Goal: Information Seeking & Learning: Find specific fact

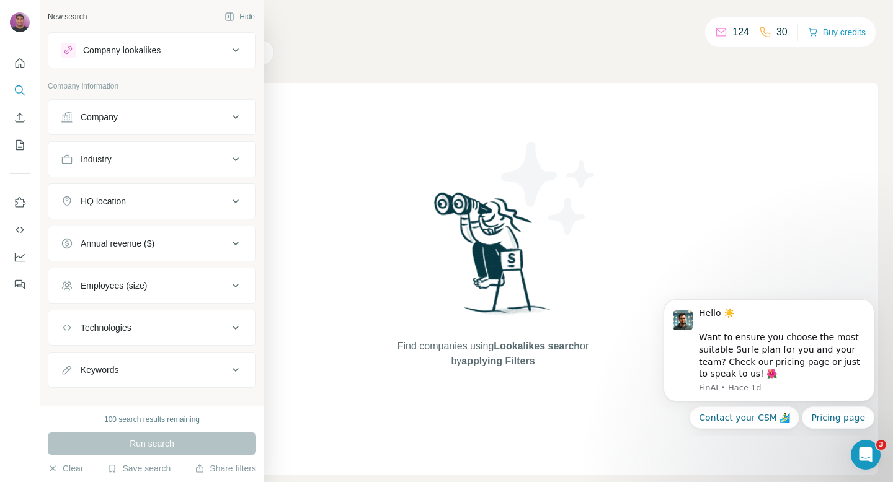
click at [118, 120] on div "Company" at bounding box center [99, 117] width 37 height 12
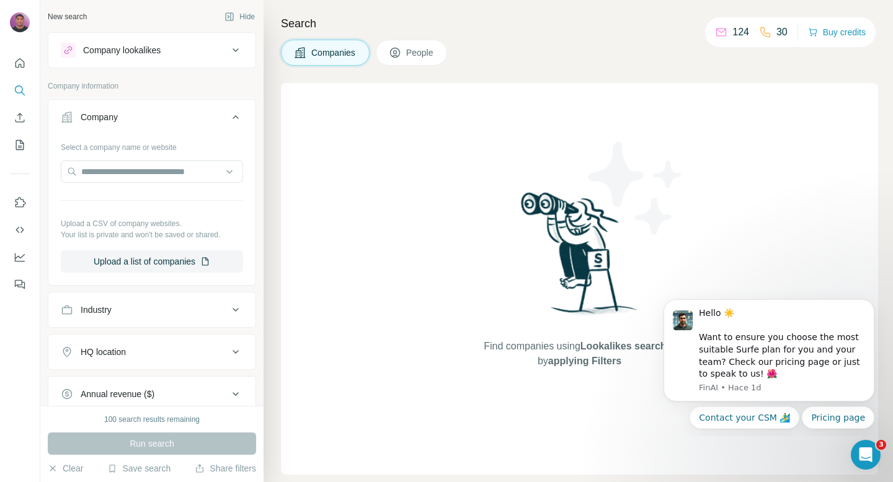
click at [129, 315] on div "Industry" at bounding box center [144, 310] width 167 height 12
click at [130, 331] on div at bounding box center [145, 340] width 153 height 21
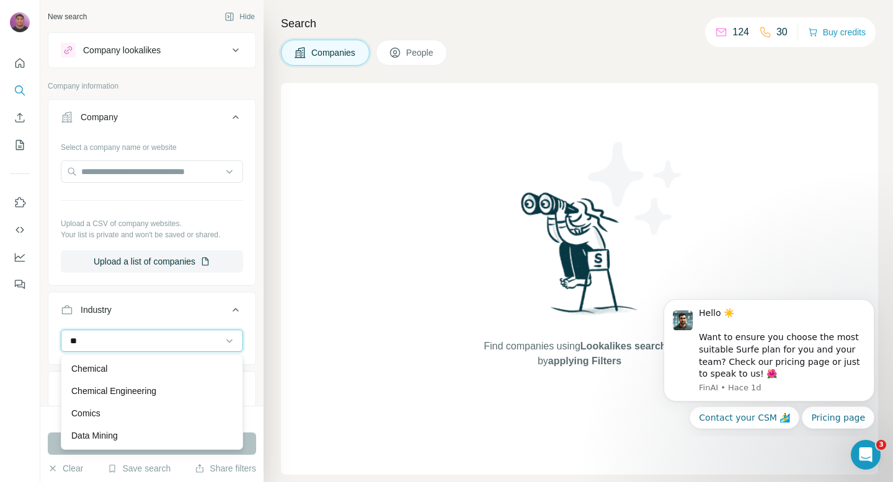
type input "*"
click at [264, 320] on div "Search Companies People Find companies using Lookalikes search or by applying F…" at bounding box center [577, 241] width 629 height 482
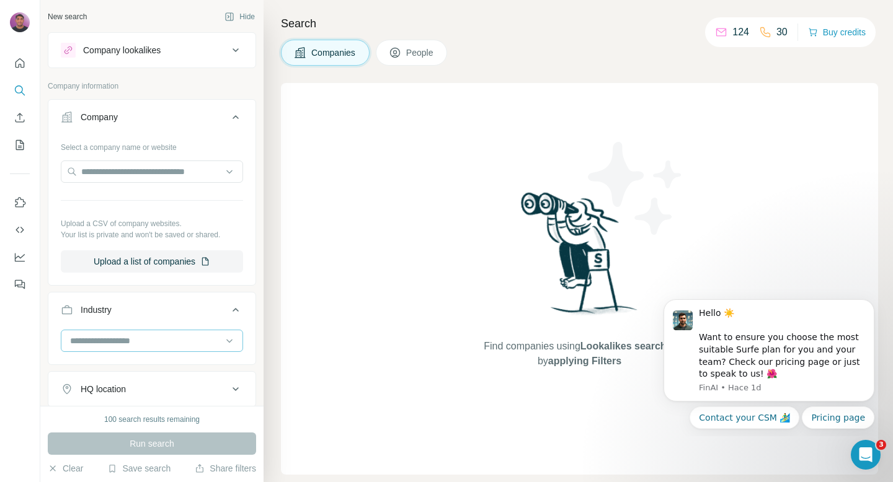
click at [201, 336] on input at bounding box center [145, 341] width 153 height 14
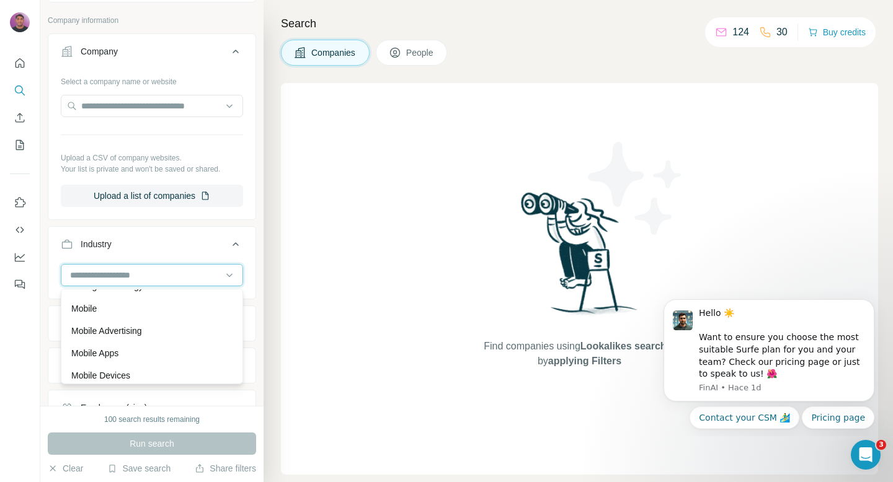
scroll to position [8261, 0]
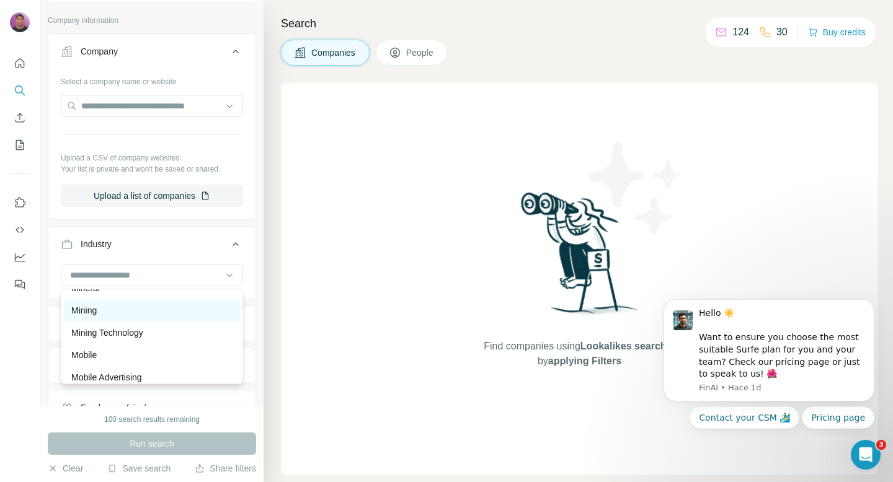
click at [167, 311] on div "Mining" at bounding box center [151, 310] width 161 height 12
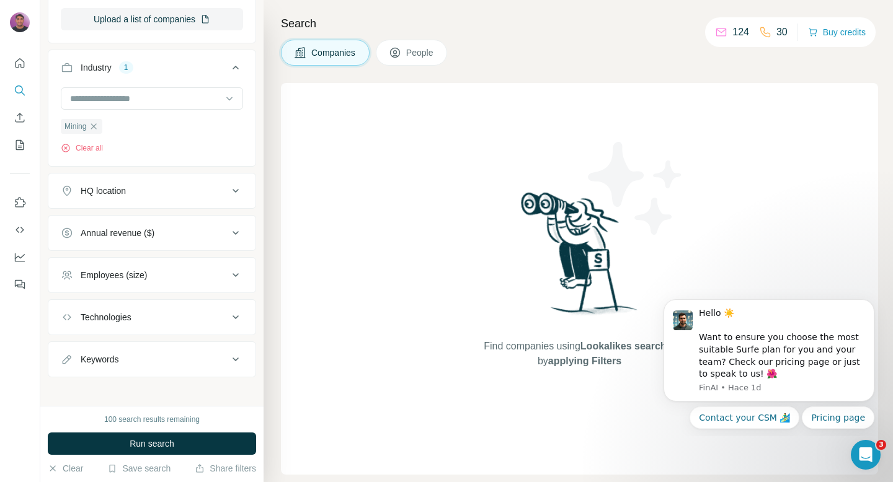
scroll to position [249, 0]
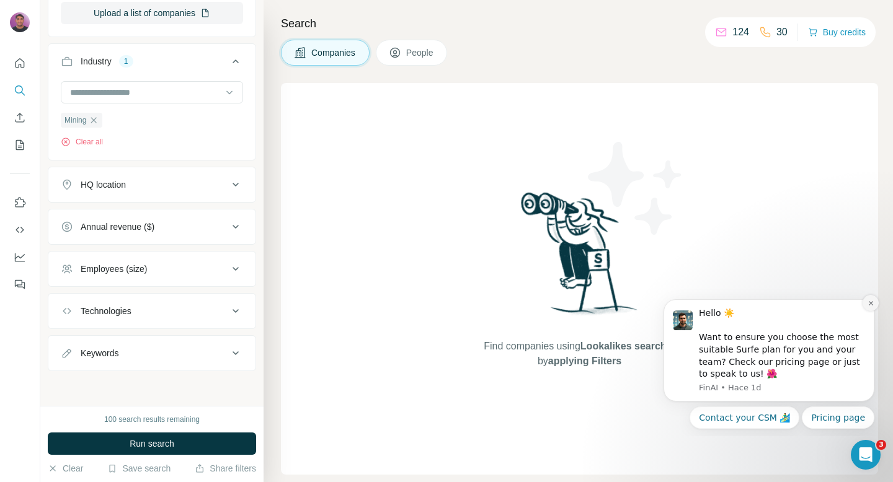
click at [871, 299] on button "Dismiss notification" at bounding box center [870, 303] width 16 height 16
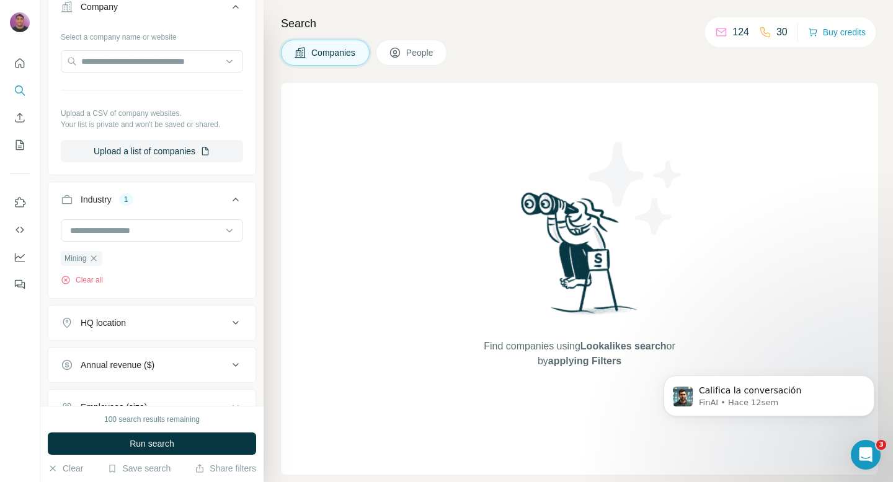
scroll to position [0, 0]
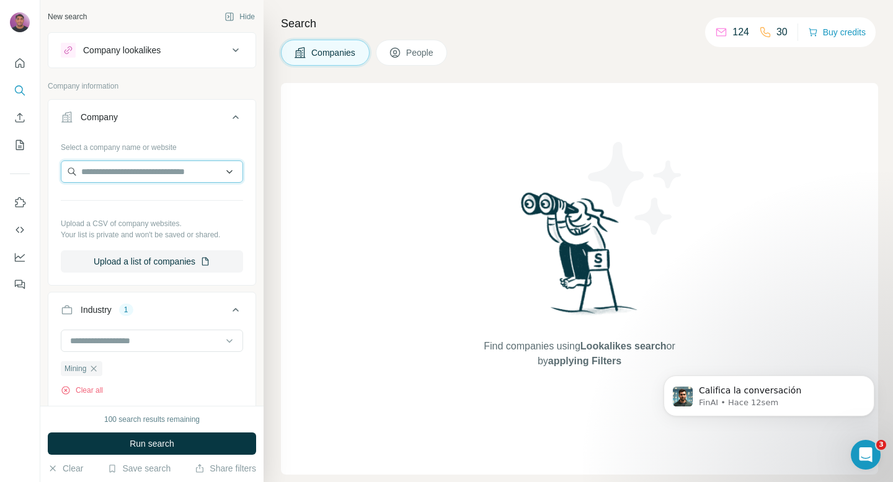
click at [149, 169] on input "text" at bounding box center [152, 172] width 182 height 22
click at [121, 336] on input at bounding box center [145, 341] width 153 height 14
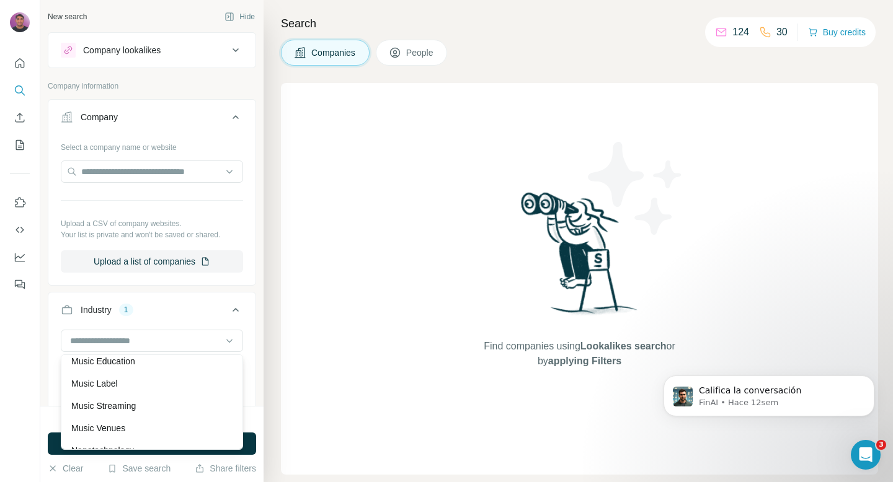
scroll to position [8686, 0]
click at [381, 351] on div "Find companies using Lookalikes search or by applying Filters" at bounding box center [579, 279] width 597 height 392
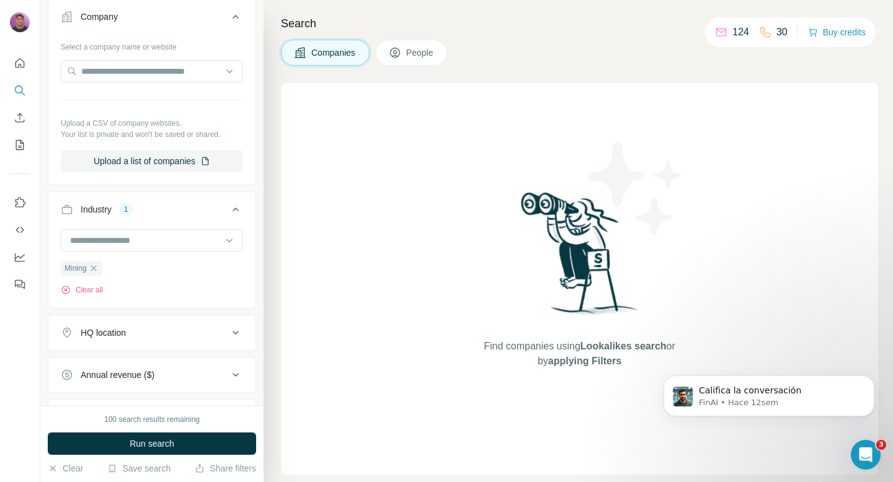
scroll to position [130, 0]
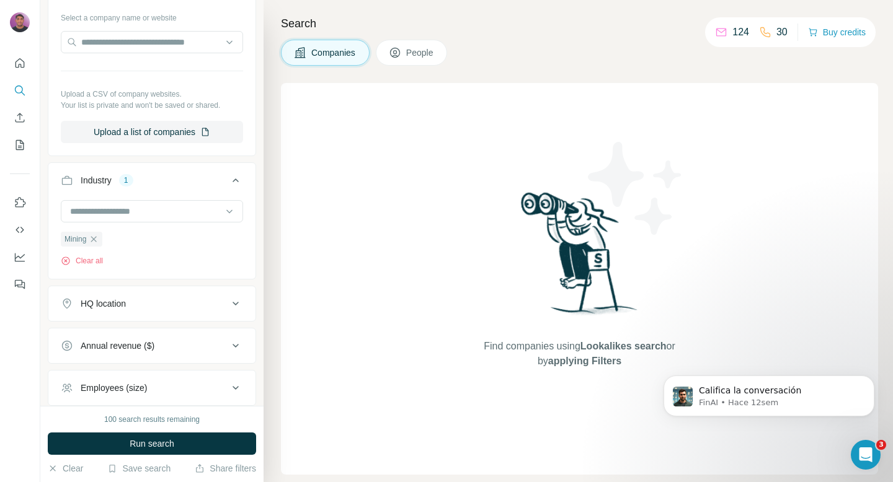
click at [130, 301] on div "HQ location" at bounding box center [144, 304] width 167 height 12
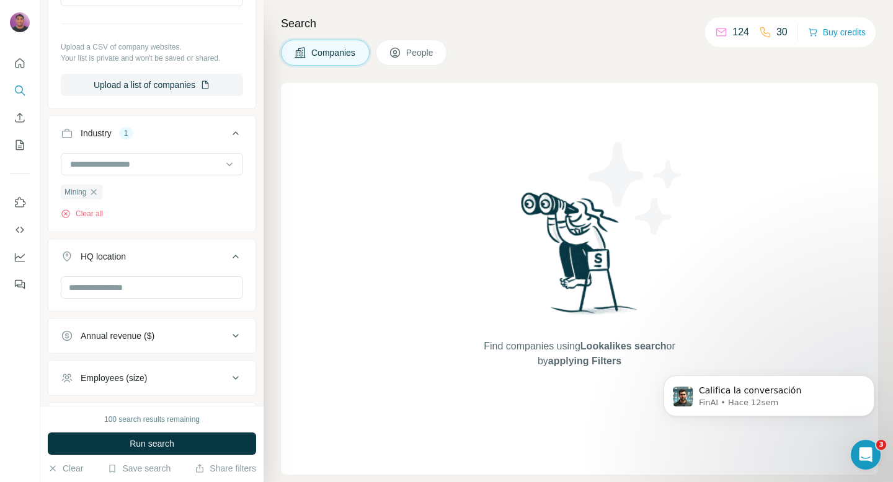
scroll to position [179, 0]
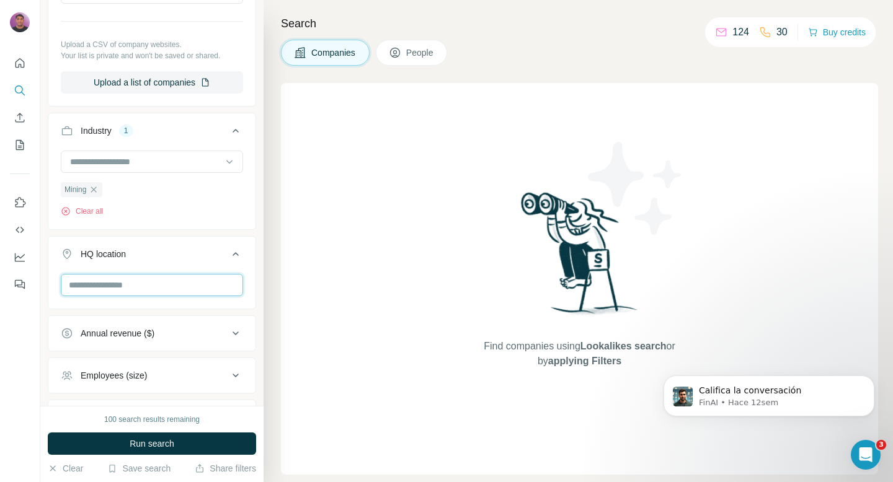
click at [131, 284] on input "text" at bounding box center [152, 285] width 182 height 22
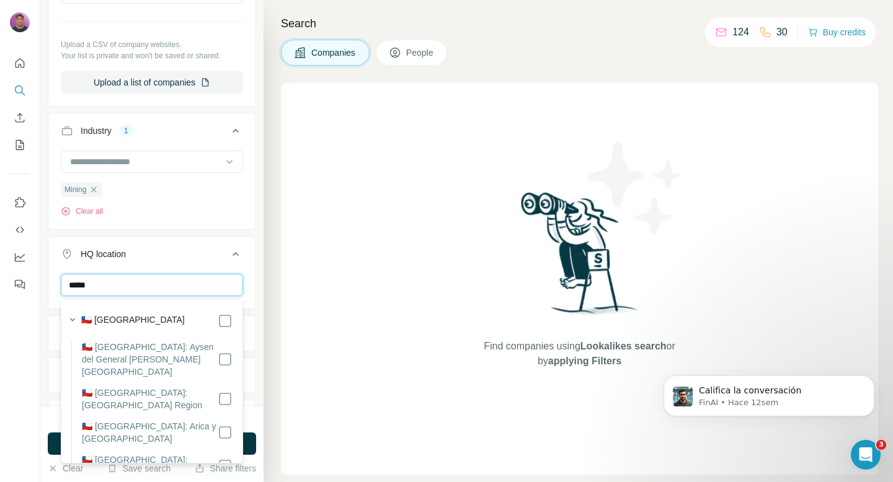
type input "*****"
click at [149, 316] on div "🇨🇱 [GEOGRAPHIC_DATA]" at bounding box center [156, 321] width 151 height 15
click at [291, 296] on div "Find companies using Lookalikes search or by applying Filters" at bounding box center [579, 279] width 597 height 392
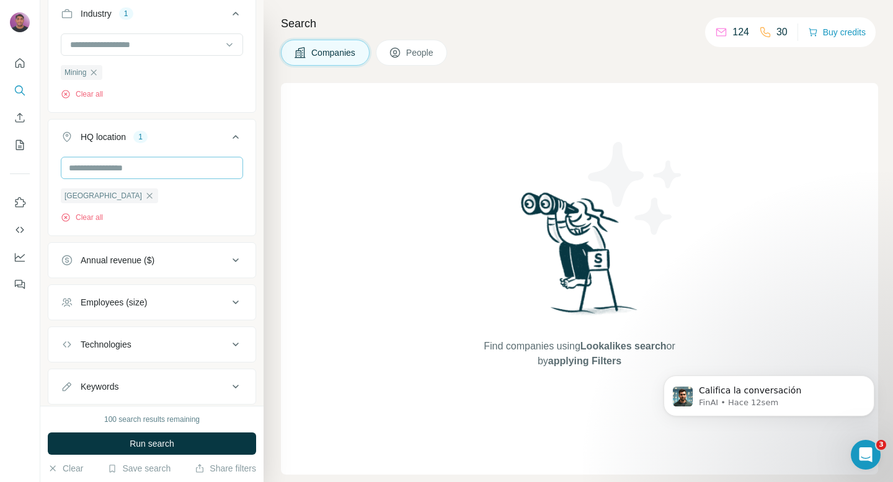
scroll to position [300, 0]
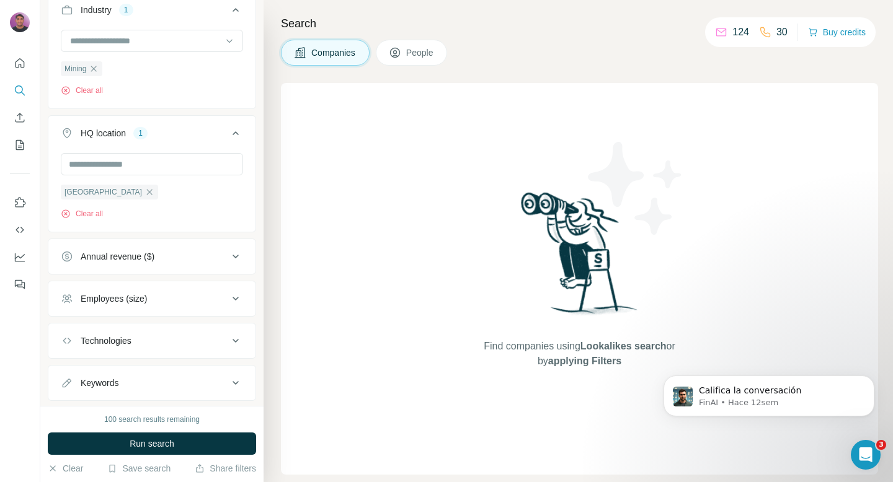
click at [154, 260] on div "Annual revenue ($)" at bounding box center [118, 256] width 74 height 12
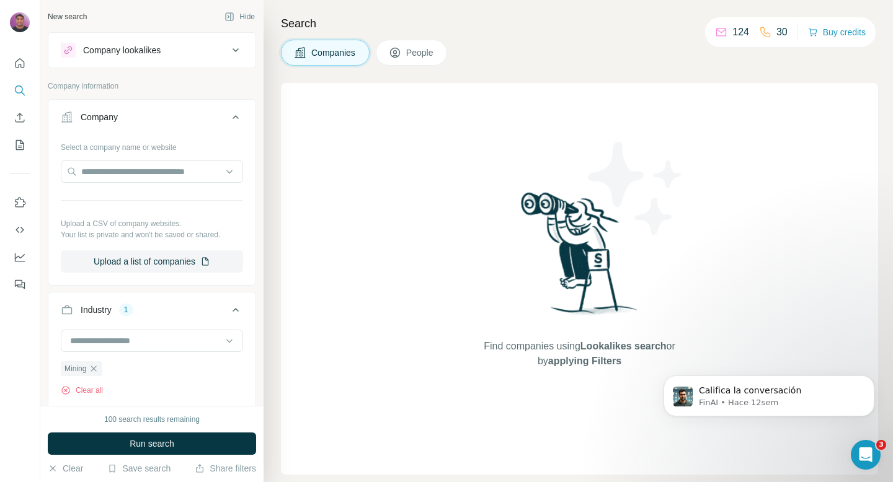
scroll to position [330, 0]
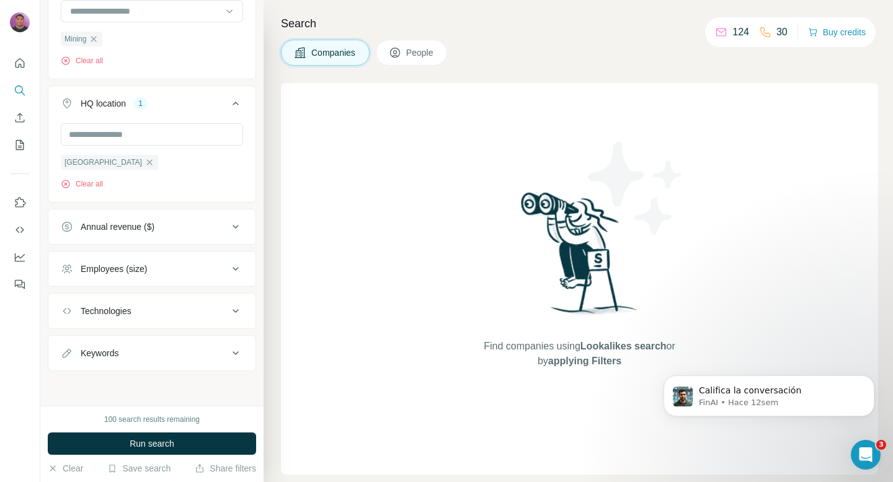
click at [155, 268] on div "Employees (size)" at bounding box center [144, 269] width 167 height 12
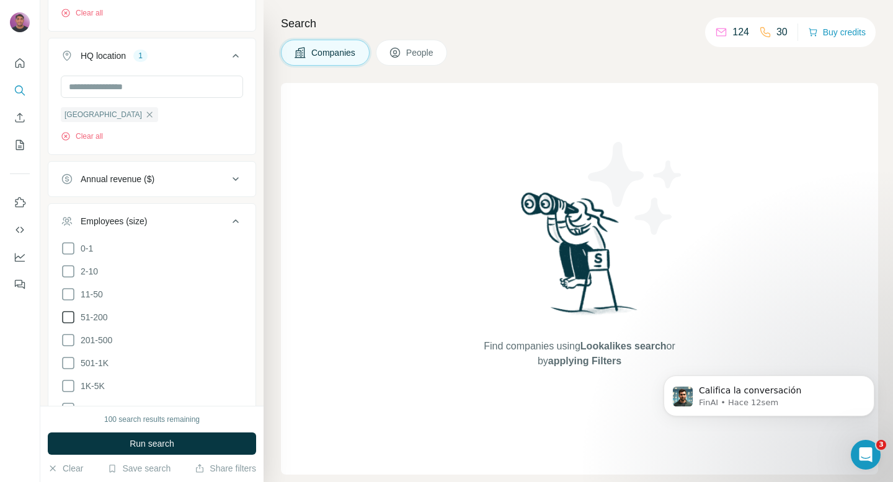
scroll to position [382, 0]
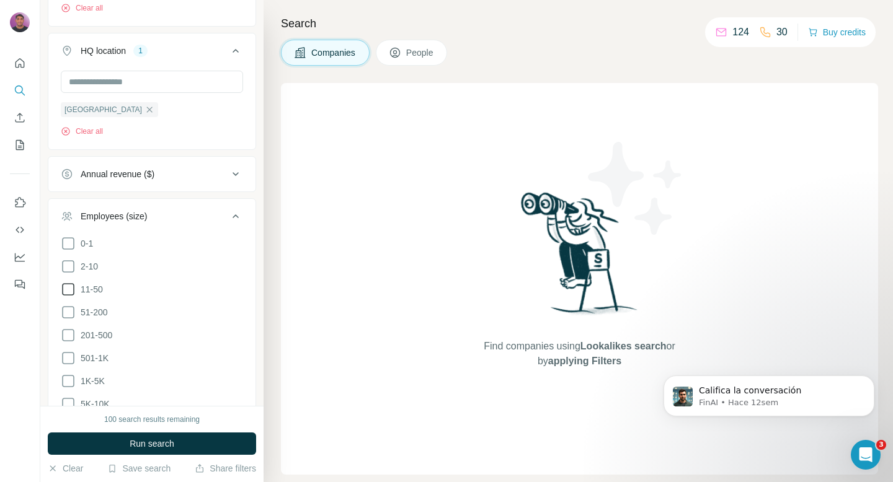
click at [68, 290] on icon at bounding box center [68, 289] width 15 height 15
click at [68, 312] on icon at bounding box center [68, 312] width 15 height 15
click at [68, 331] on icon at bounding box center [68, 335] width 15 height 15
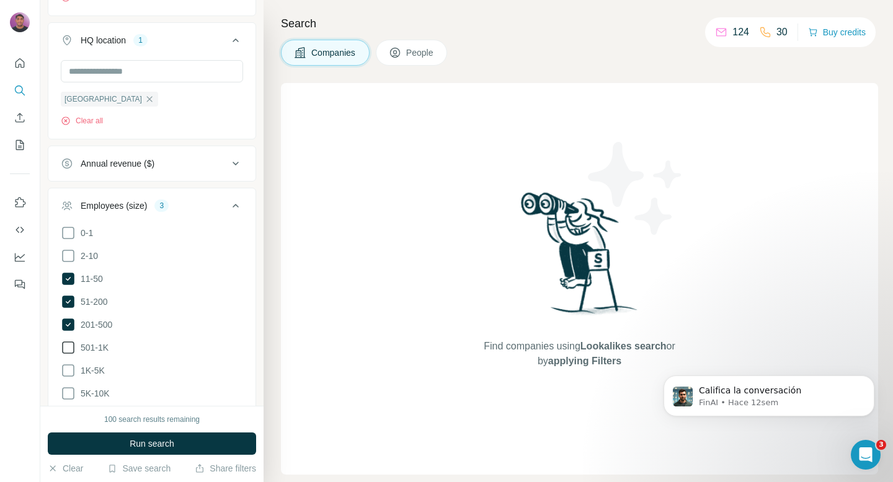
click at [73, 349] on icon at bounding box center [68, 347] width 15 height 15
click at [71, 366] on icon at bounding box center [68, 370] width 15 height 15
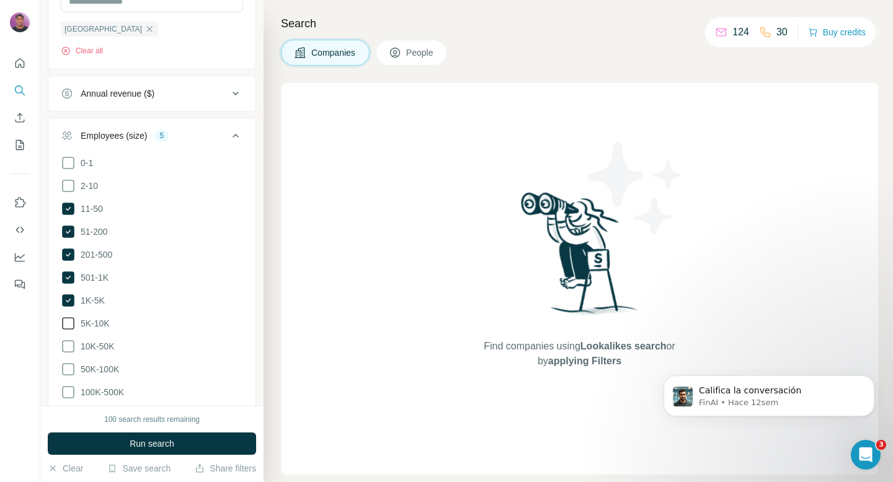
click at [73, 322] on icon at bounding box center [68, 323] width 15 height 15
click at [71, 354] on ul "0-1 2-10 11-50 [PHONE_NUMBER] 501-1K 1K-5K 5K-10K 10K-50K 50K-100K 100K-500K 50…" at bounding box center [152, 290] width 182 height 268
click at [69, 345] on icon at bounding box center [68, 346] width 15 height 15
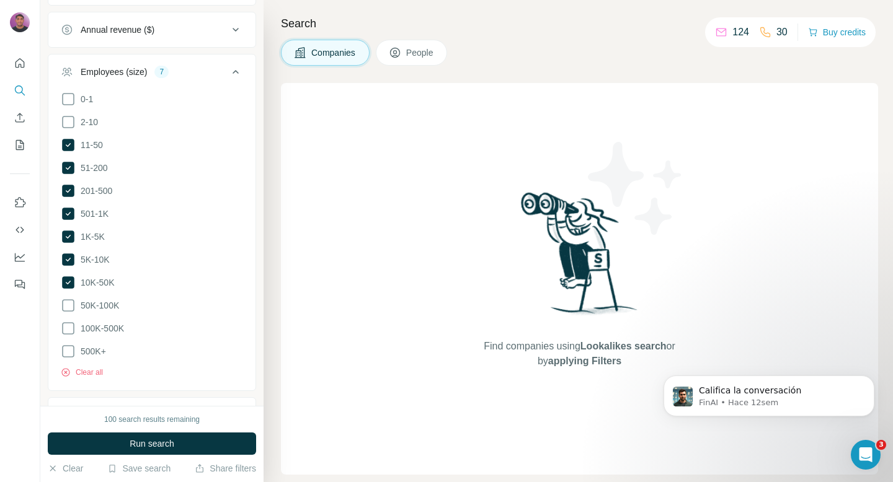
scroll to position [529, 0]
click at [67, 298] on icon at bounding box center [68, 303] width 15 height 15
click at [67, 322] on icon at bounding box center [68, 326] width 15 height 15
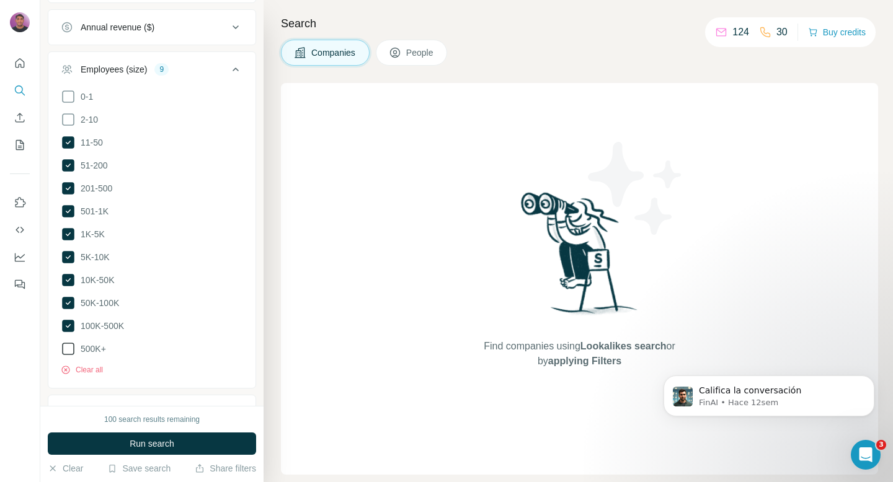
click at [67, 345] on icon at bounding box center [68, 349] width 15 height 15
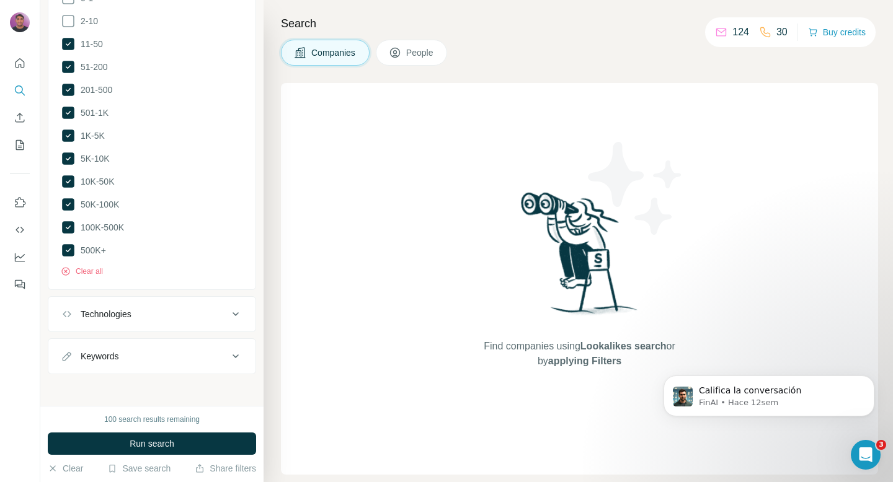
click at [146, 321] on button "Technologies" at bounding box center [151, 314] width 207 height 30
click at [165, 311] on div "Technologies" at bounding box center [144, 314] width 167 height 12
click at [139, 446] on span "Run search" at bounding box center [152, 444] width 45 height 12
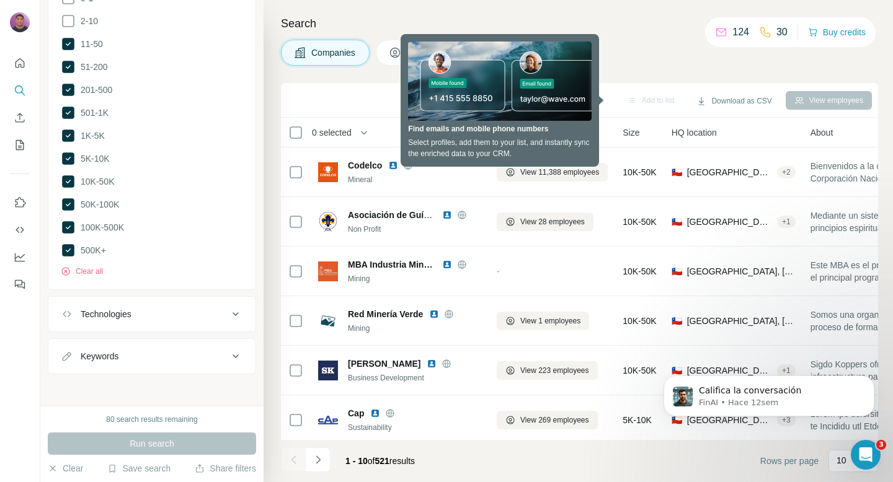
click at [325, 79] on div "Search Companies People Sync to Pipedrive Add to list Download as CSV View empl…" at bounding box center [577, 241] width 629 height 482
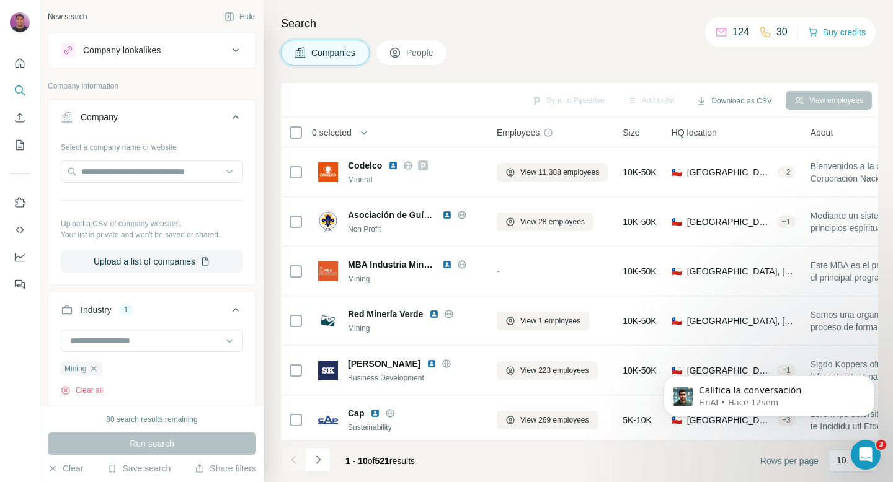
click at [428, 62] on button "People" at bounding box center [412, 53] width 72 height 26
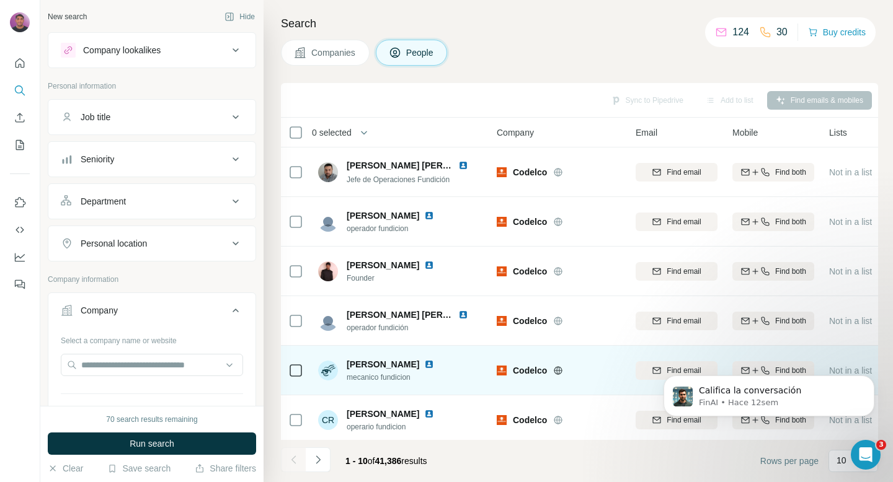
scroll to position [203, 0]
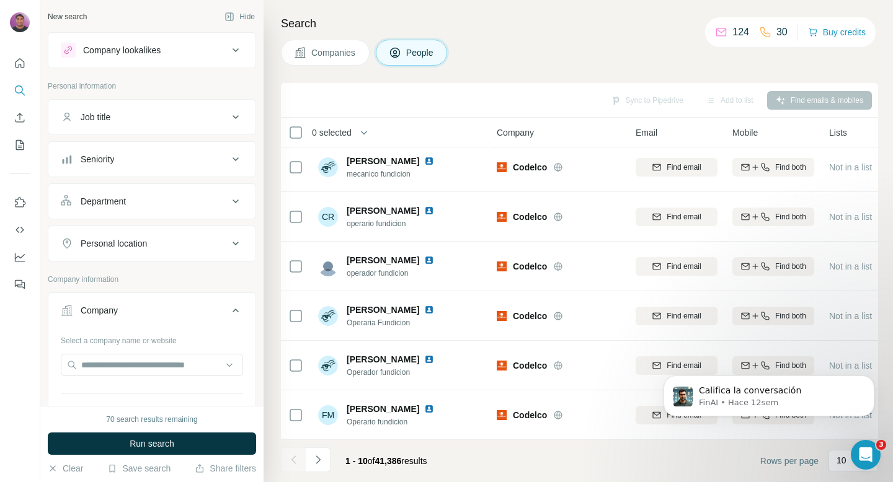
click at [128, 307] on div "Company" at bounding box center [144, 310] width 167 height 12
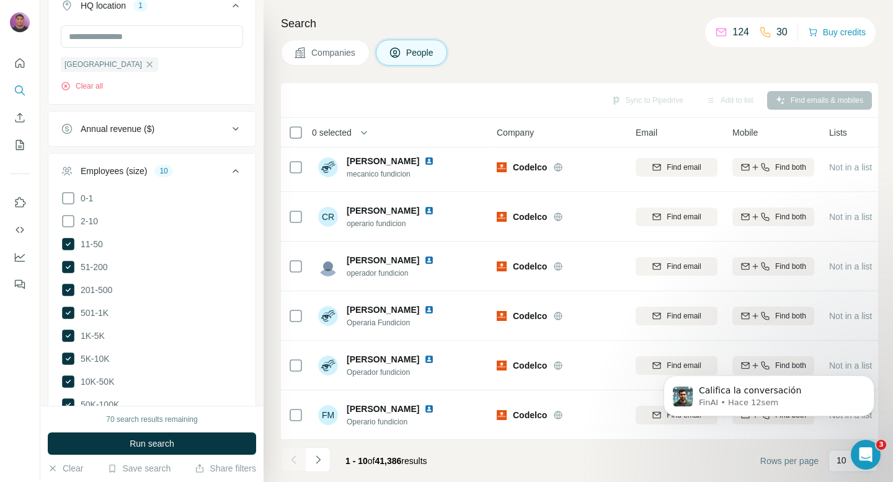
scroll to position [524, 0]
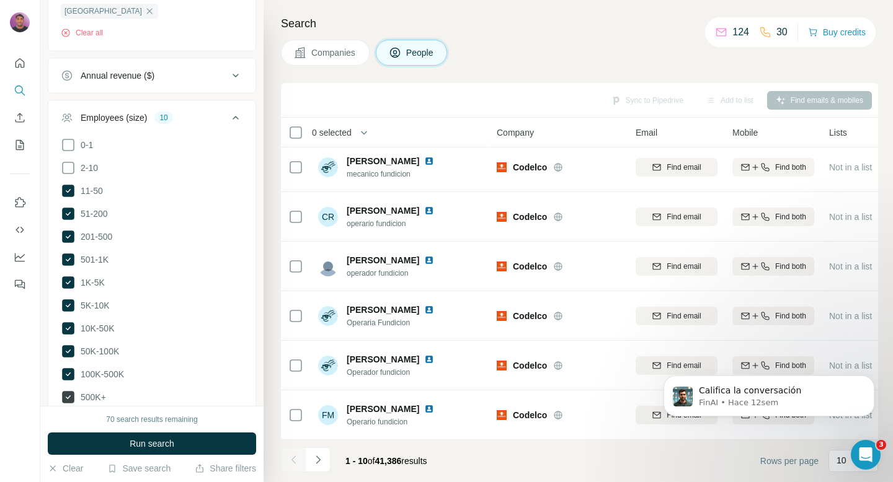
click at [63, 390] on icon at bounding box center [68, 397] width 15 height 15
click at [67, 377] on icon at bounding box center [68, 374] width 12 height 12
click at [69, 340] on ul "0-1 2-10 11-50 [PHONE_NUMBER] 501-1K 1K-5K 5K-10K 10K-50K 50K-100K 100K-500K 50…" at bounding box center [152, 272] width 182 height 268
click at [69, 345] on icon at bounding box center [68, 351] width 12 height 12
click at [69, 329] on icon at bounding box center [68, 328] width 12 height 12
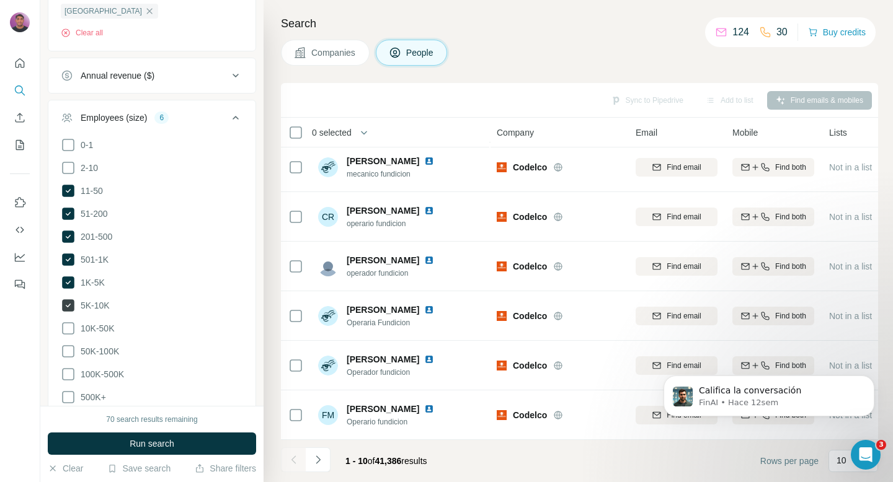
click at [69, 299] on icon at bounding box center [68, 305] width 12 height 12
click at [68, 282] on icon at bounding box center [68, 283] width 5 height 4
click at [63, 193] on icon at bounding box center [68, 191] width 12 height 12
click at [115, 440] on button "Run search" at bounding box center [152, 444] width 208 height 22
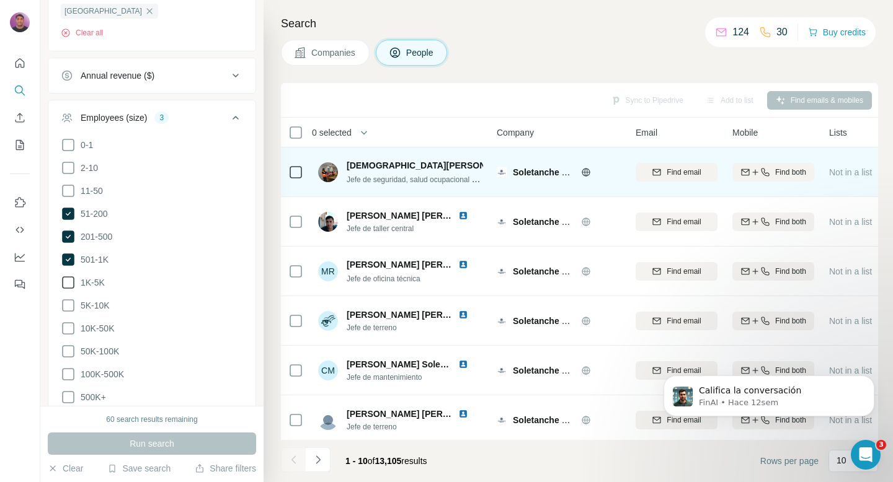
click at [524, 166] on img at bounding box center [529, 166] width 10 height 10
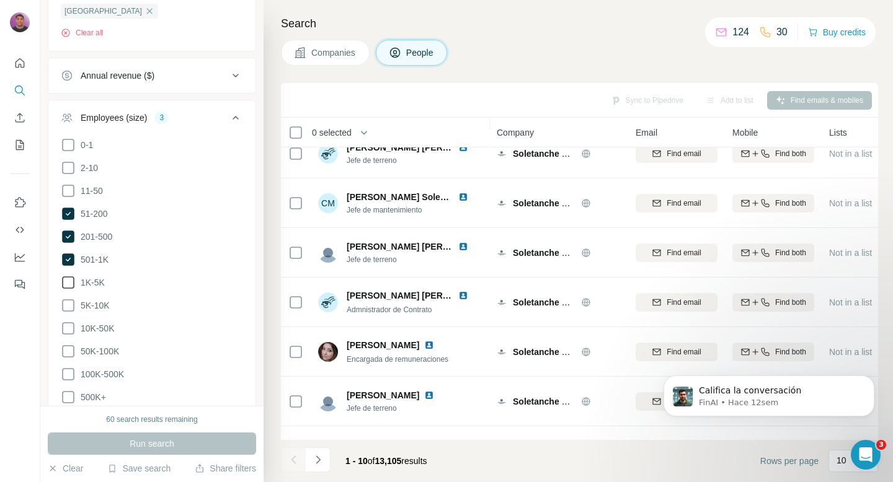
scroll to position [203, 0]
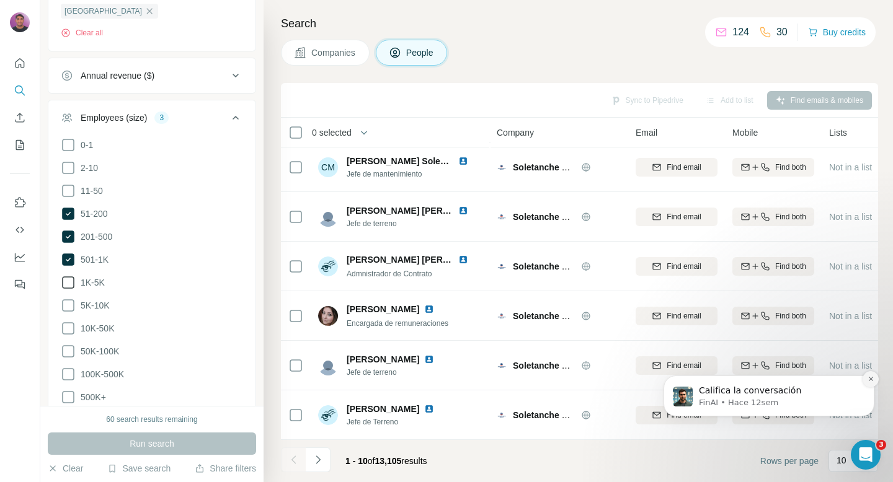
click at [871, 382] on icon "Dismiss notification" at bounding box center [870, 379] width 7 height 7
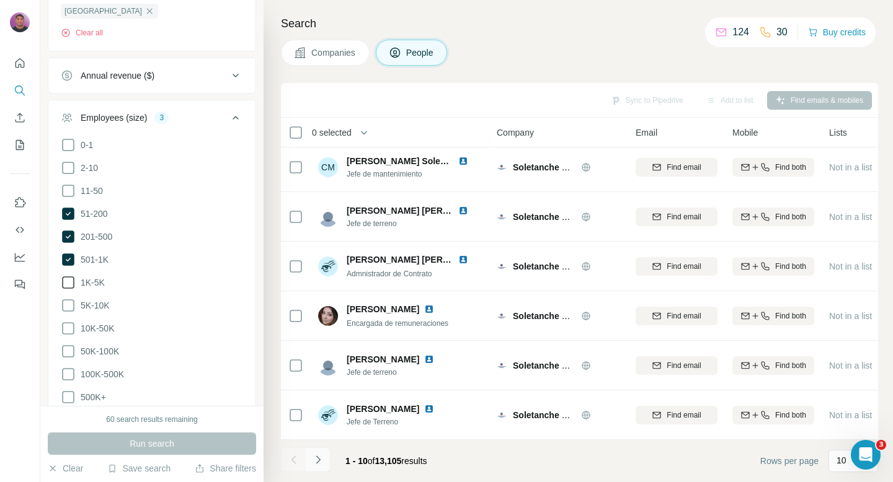
click at [322, 459] on icon "Navigate to next page" at bounding box center [318, 460] width 12 height 12
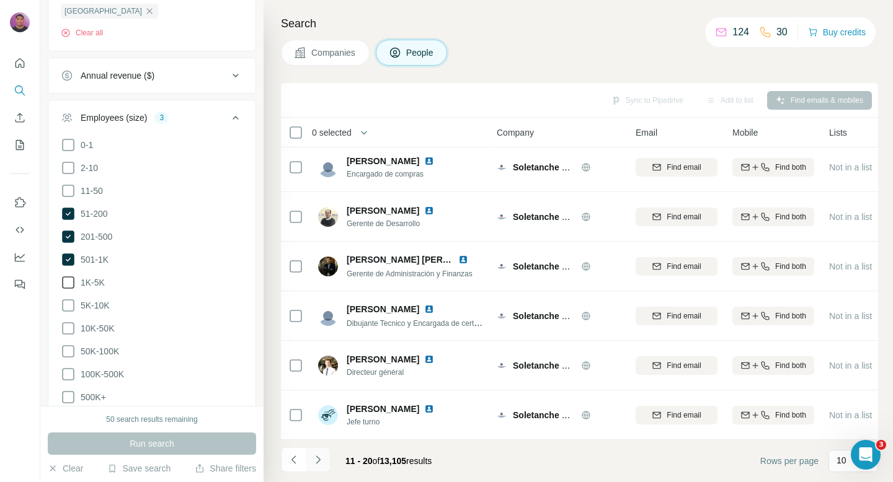
click at [317, 466] on button "Navigate to next page" at bounding box center [318, 460] width 25 height 25
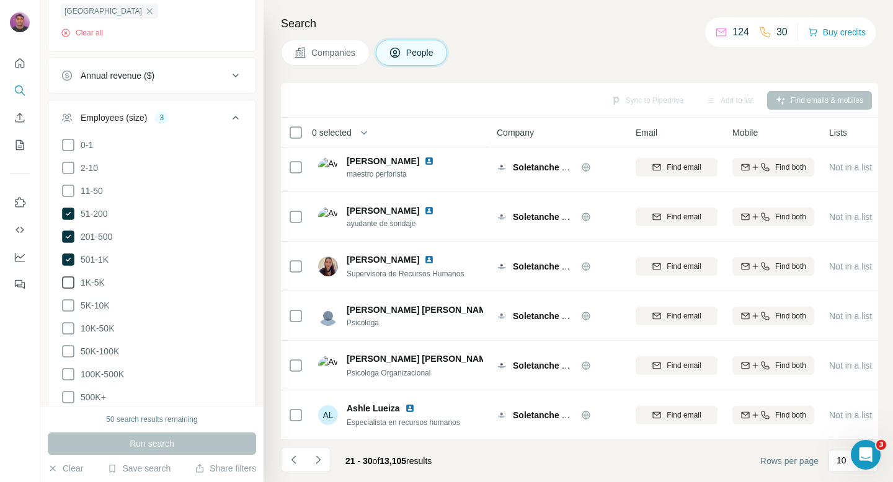
scroll to position [671, 0]
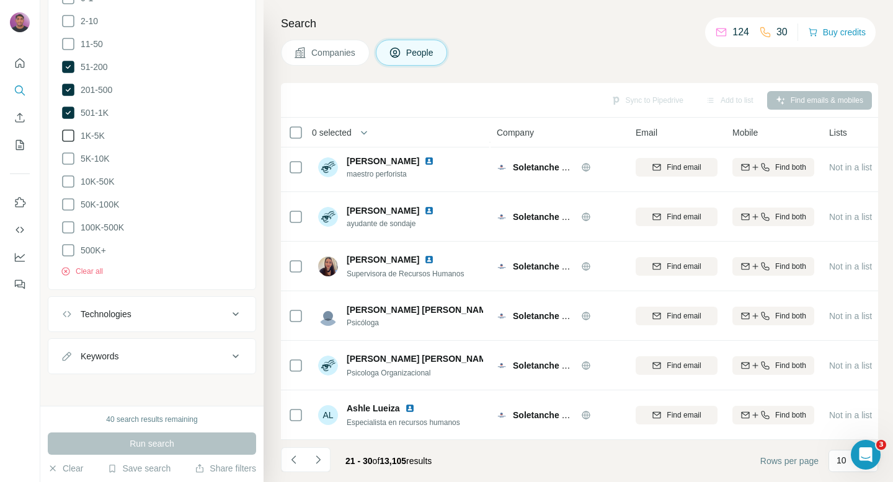
click at [175, 301] on button "Technologies" at bounding box center [151, 314] width 207 height 30
click at [175, 301] on button "Technologies" at bounding box center [151, 316] width 207 height 35
click at [322, 465] on icon "Navigate to next page" at bounding box center [318, 460] width 12 height 12
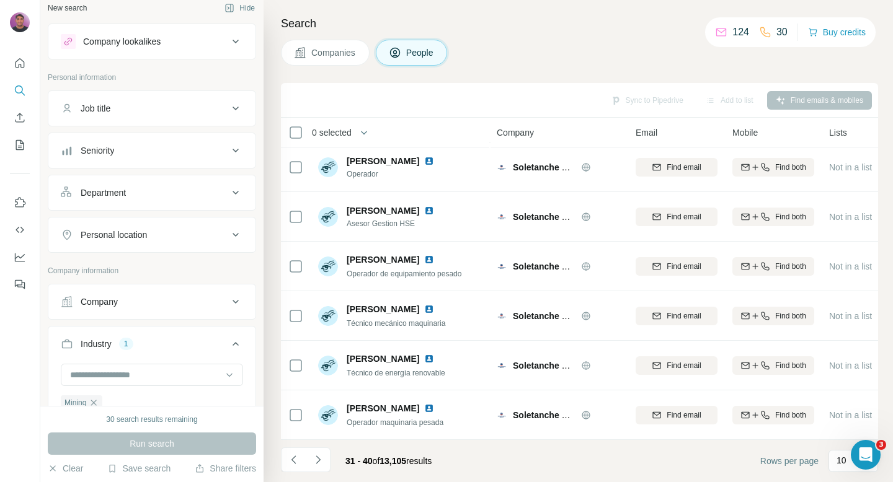
scroll to position [0, 0]
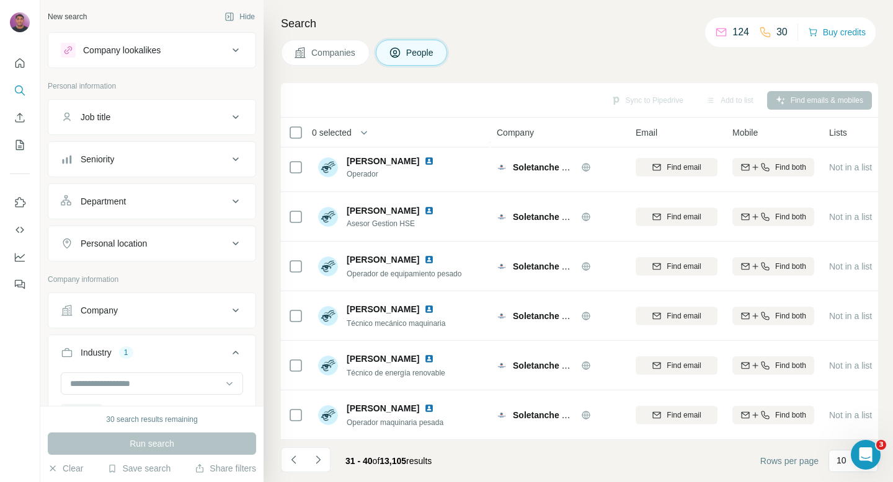
click at [152, 118] on div "Job title" at bounding box center [144, 117] width 167 height 12
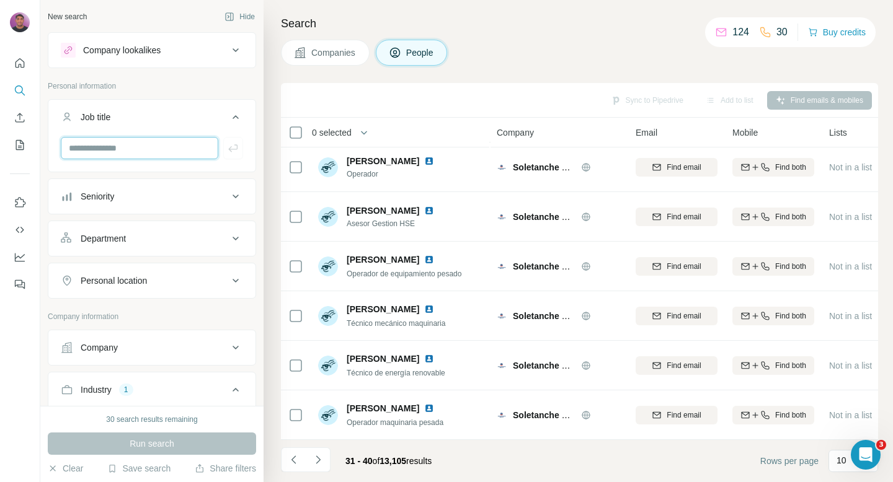
click at [136, 152] on input "text" at bounding box center [139, 148] width 157 height 22
type input "****"
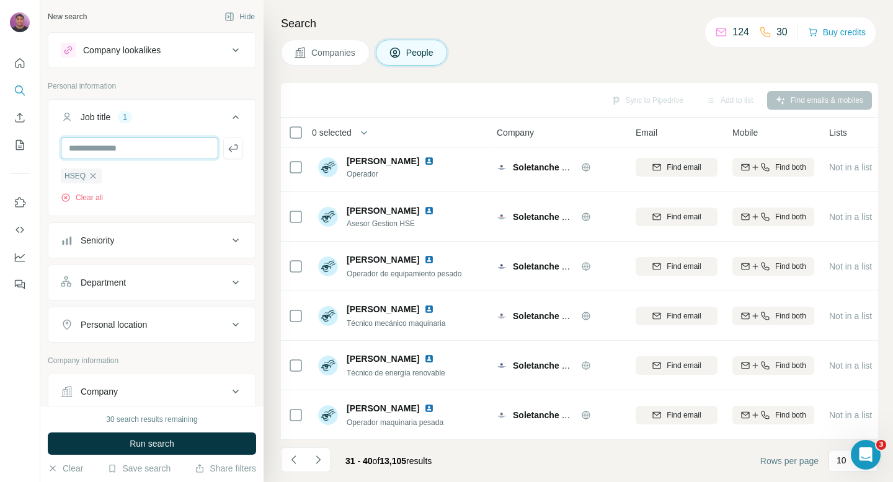
type input "*"
type input "***"
type input "**********"
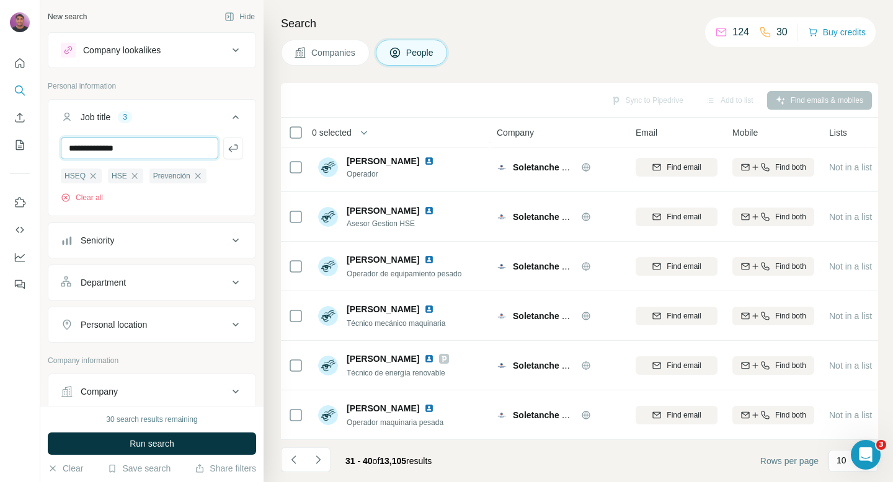
type input "**********"
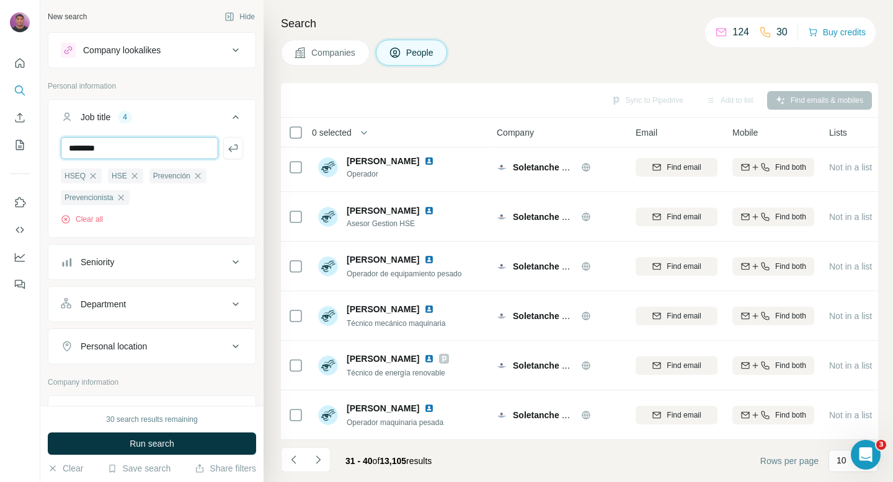
type input "********"
type input "**********"
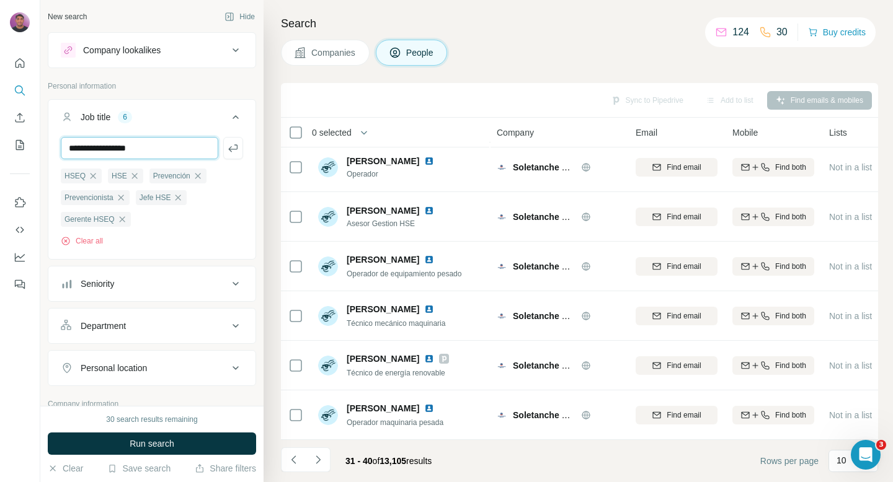
type input "**********"
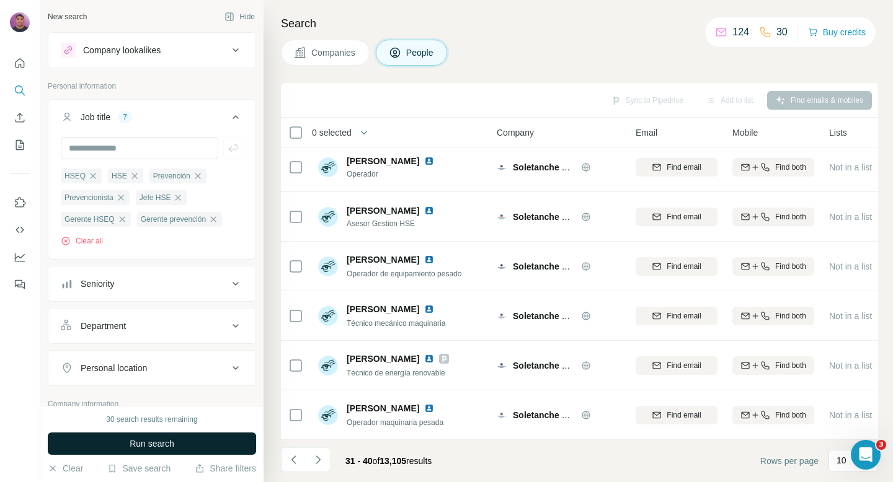
click at [159, 443] on span "Run search" at bounding box center [152, 444] width 45 height 12
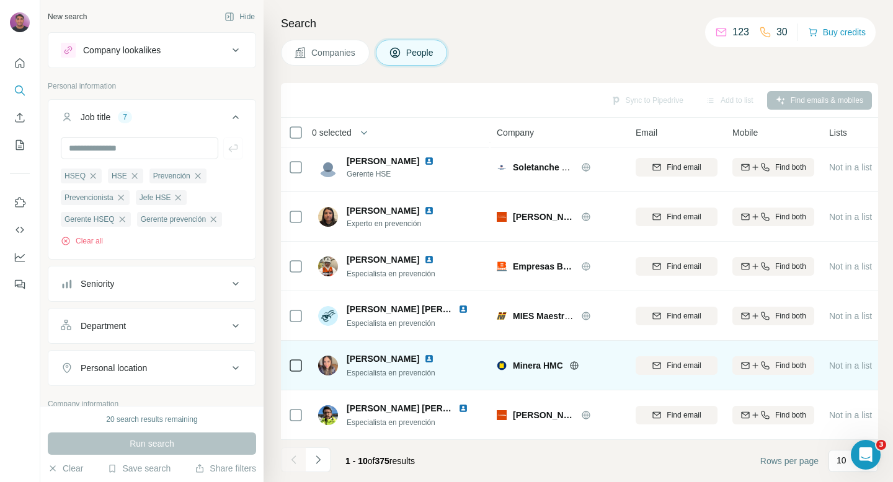
click at [434, 361] on img at bounding box center [429, 359] width 10 height 10
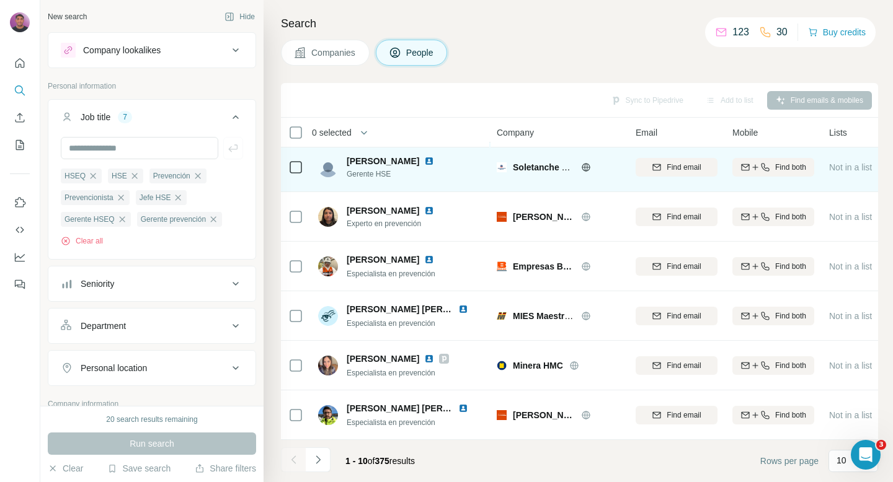
click at [424, 162] on img at bounding box center [429, 161] width 10 height 10
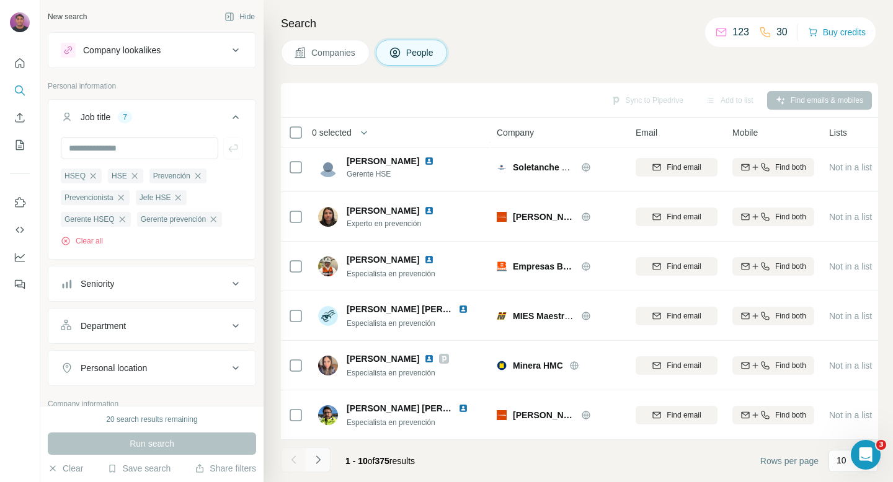
click at [323, 470] on button "Navigate to next page" at bounding box center [318, 460] width 25 height 25
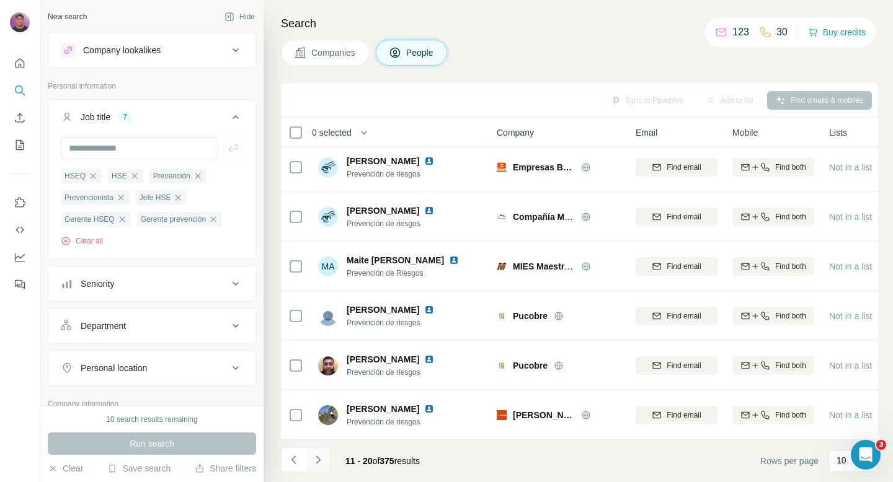
click at [317, 463] on icon "Navigate to next page" at bounding box center [318, 460] width 12 height 12
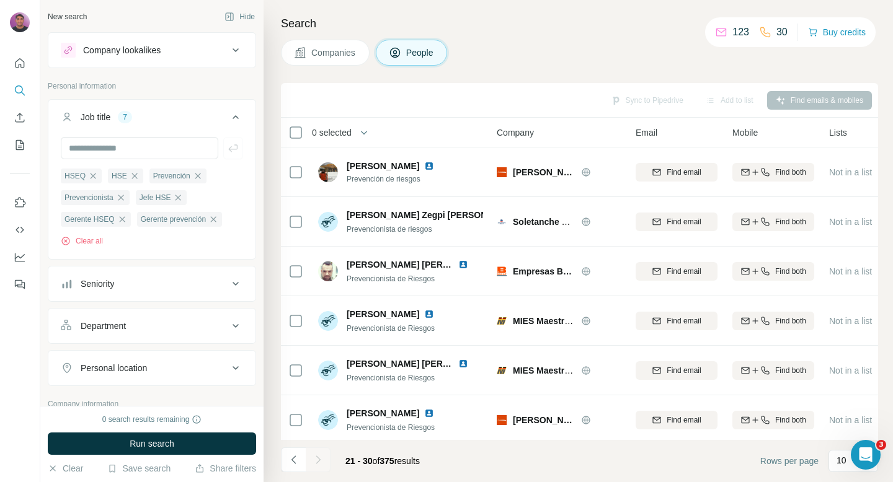
scroll to position [8686, 0]
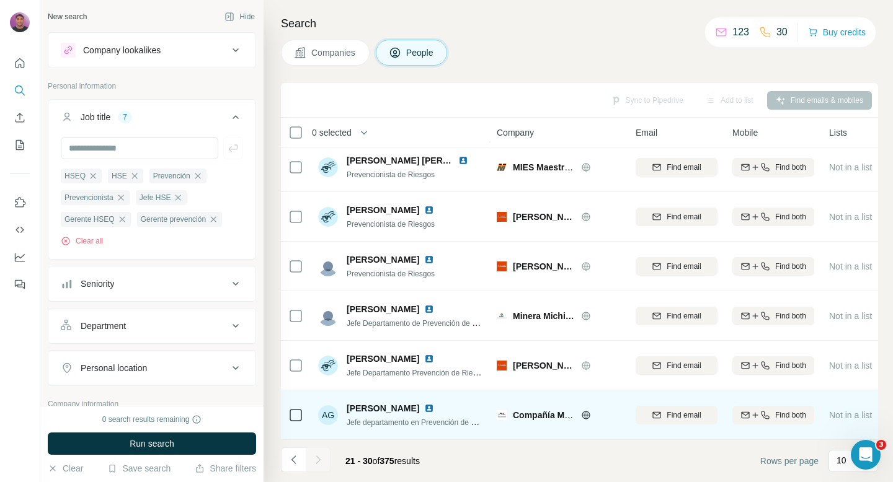
click at [428, 408] on img at bounding box center [429, 409] width 10 height 10
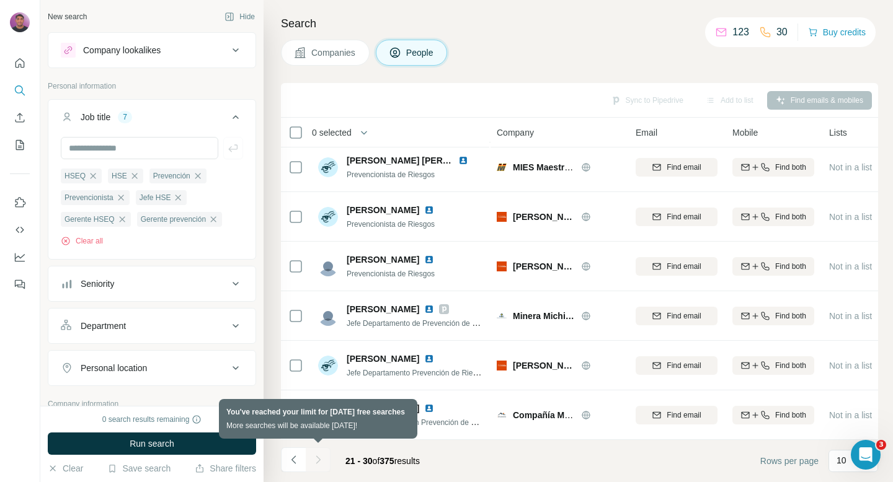
click at [319, 461] on div at bounding box center [318, 460] width 25 height 25
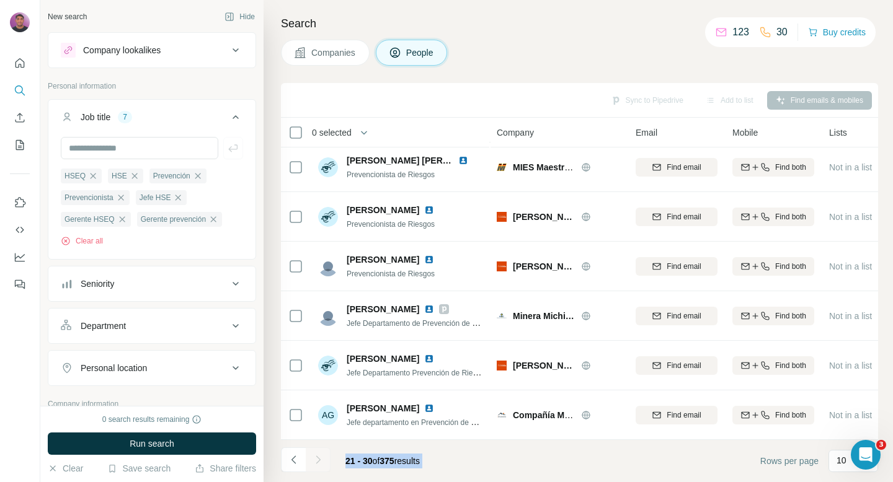
click at [464, 443] on footer "21 - 30 of 375 results Rows per page 10" at bounding box center [579, 461] width 597 height 42
click at [24, 73] on button "Quick start" at bounding box center [20, 63] width 20 height 22
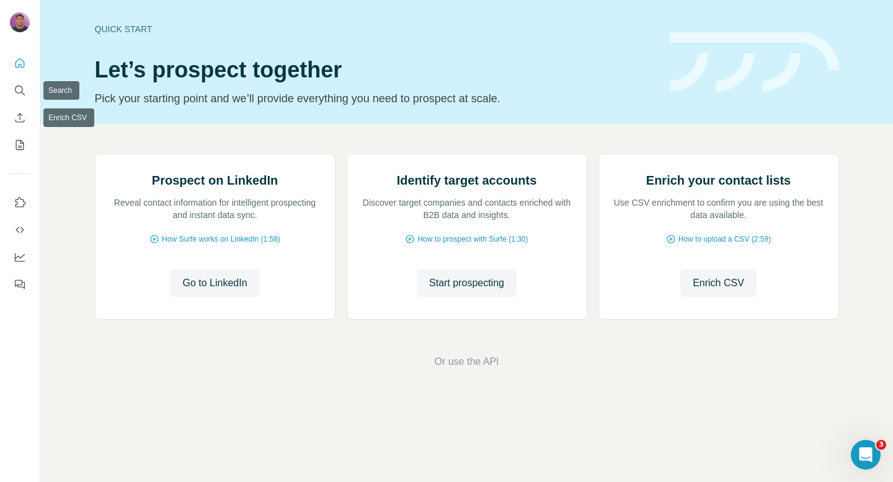
click at [25, 132] on nav at bounding box center [20, 104] width 20 height 104
click at [24, 146] on icon "My lists" at bounding box center [20, 145] width 12 height 12
